Goal: Find specific page/section: Find specific page/section

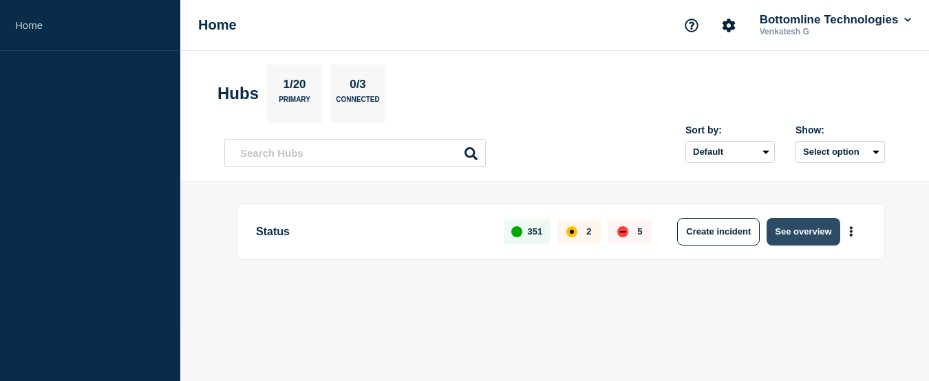
click at [794, 235] on button "See overview" at bounding box center [802, 232] width 73 height 28
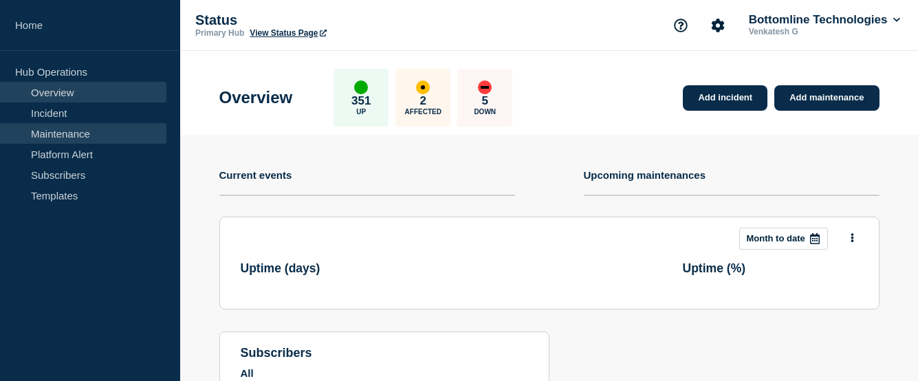
click at [76, 131] on link "Maintenance" at bounding box center [83, 133] width 166 height 21
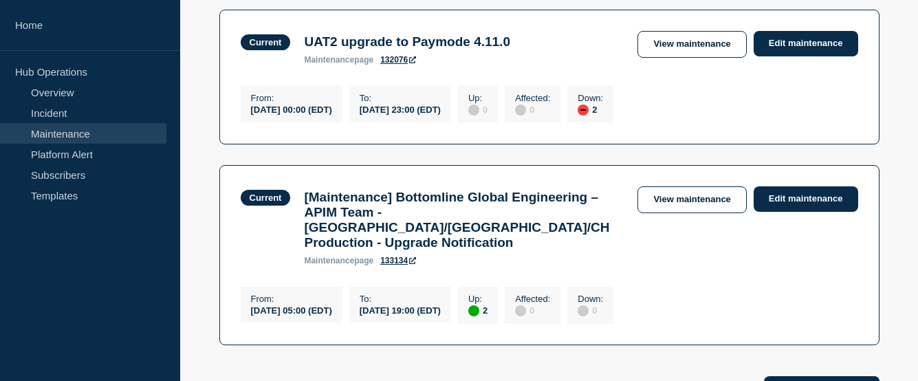
scroll to position [138, 0]
